Goal: Check status

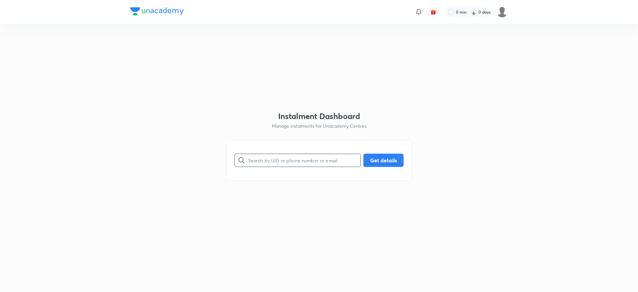
click at [276, 162] on input "text" at bounding box center [304, 160] width 112 height 17
paste input "YIXJLSVQWH"
type input "YIXJLSVQWH"
click at [380, 160] on button "Get details" at bounding box center [384, 159] width 40 height 13
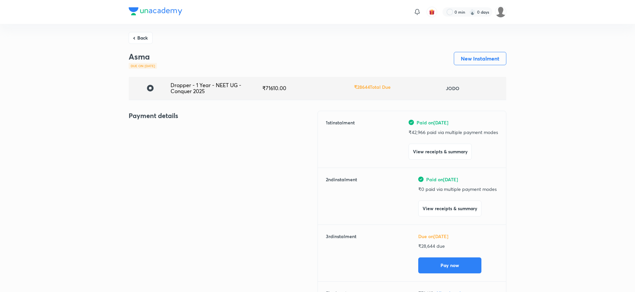
click at [139, 158] on div "Payment details" at bounding box center [223, 212] width 189 height 202
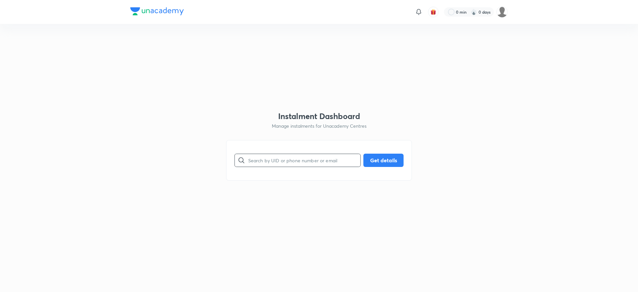
click at [290, 162] on input "text" at bounding box center [304, 160] width 112 height 17
paste input "G3FCD00YEU"
type input "G3FCD00YEU"
click at [376, 162] on button "Get details" at bounding box center [384, 159] width 40 height 13
click at [285, 163] on input "text" at bounding box center [304, 160] width 112 height 17
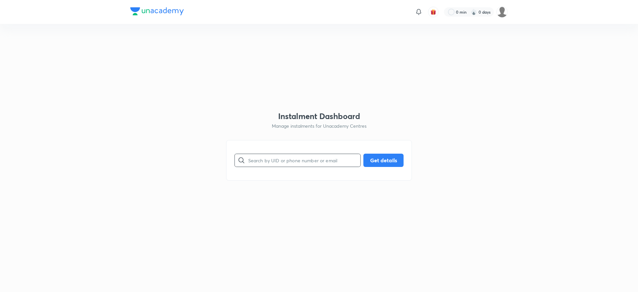
paste input "O6ASUEOSWC"
type input "O6ASUEOSWC"
click at [276, 163] on input "text" at bounding box center [304, 160] width 112 height 17
paste input "D2BQC7AVSF"
type input "D2BQC7AVSF"
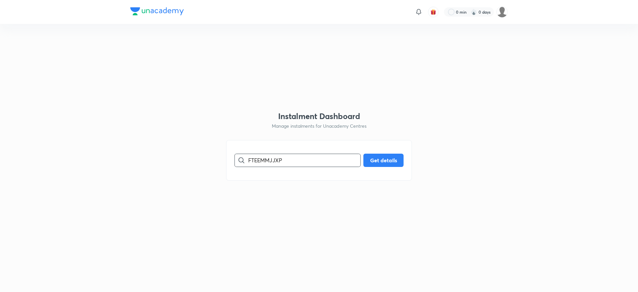
type input "FTEEMMJJXP"
